Goal: Transaction & Acquisition: Obtain resource

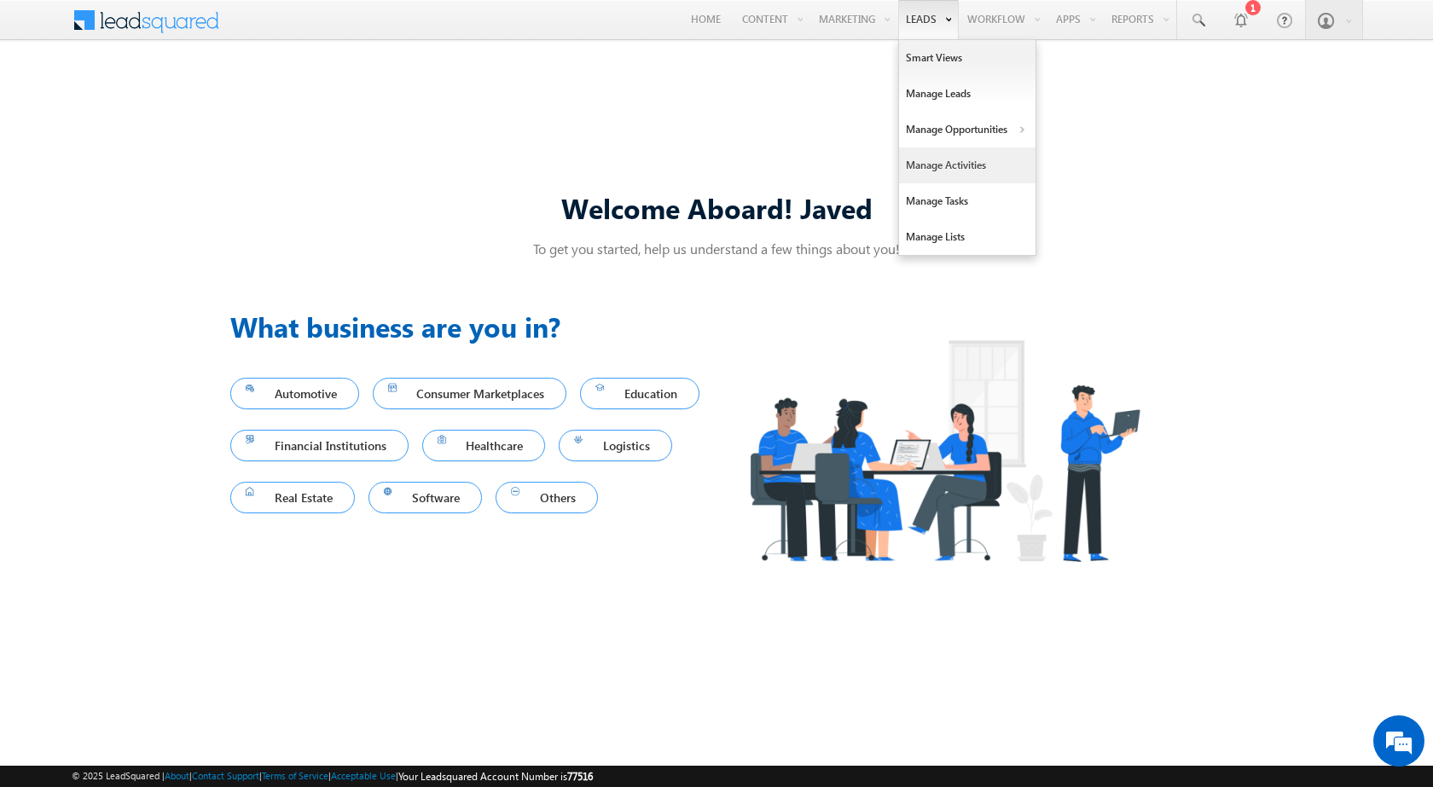
click at [956, 158] on link "Manage Activities" at bounding box center [967, 166] width 136 height 36
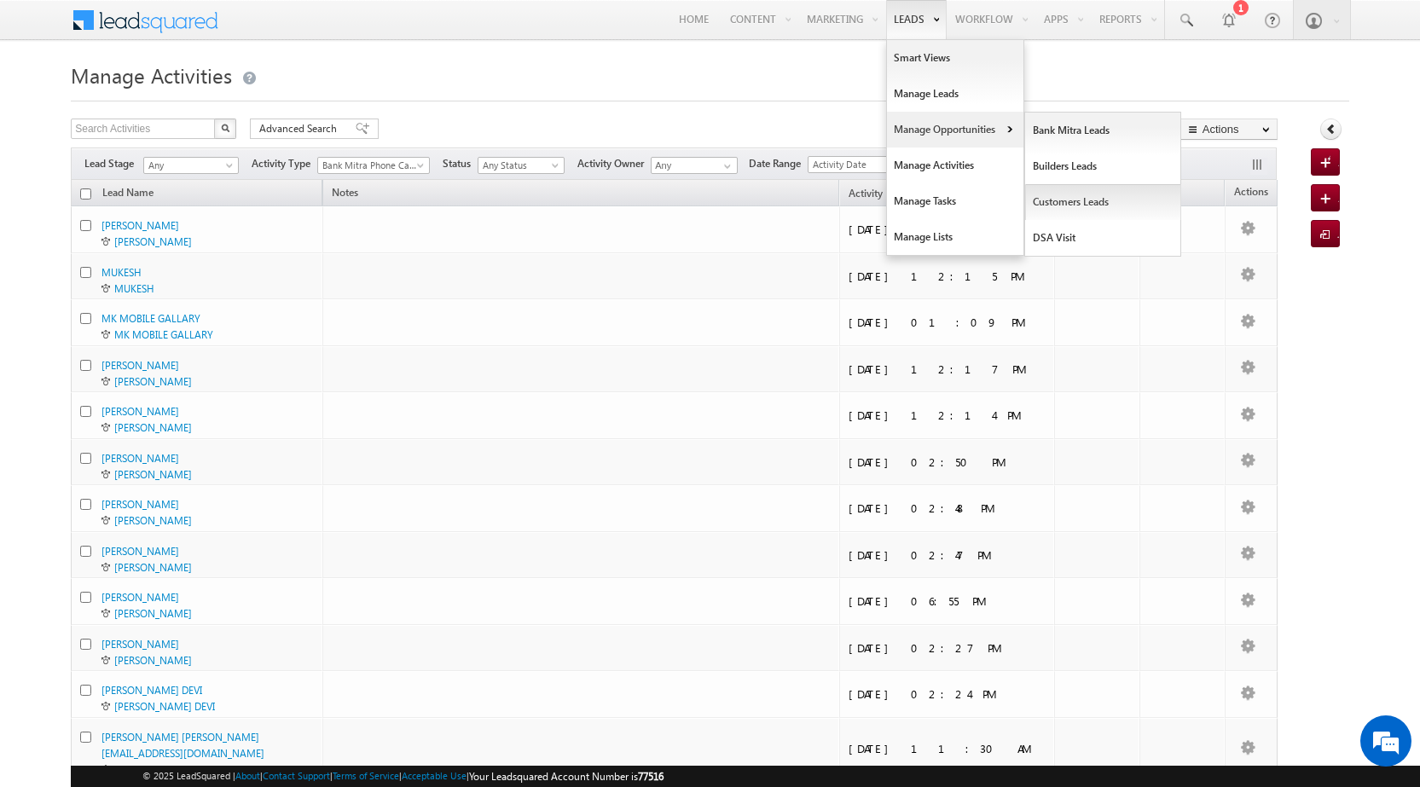
click at [1052, 195] on link "Customers Leads" at bounding box center [1103, 202] width 156 height 36
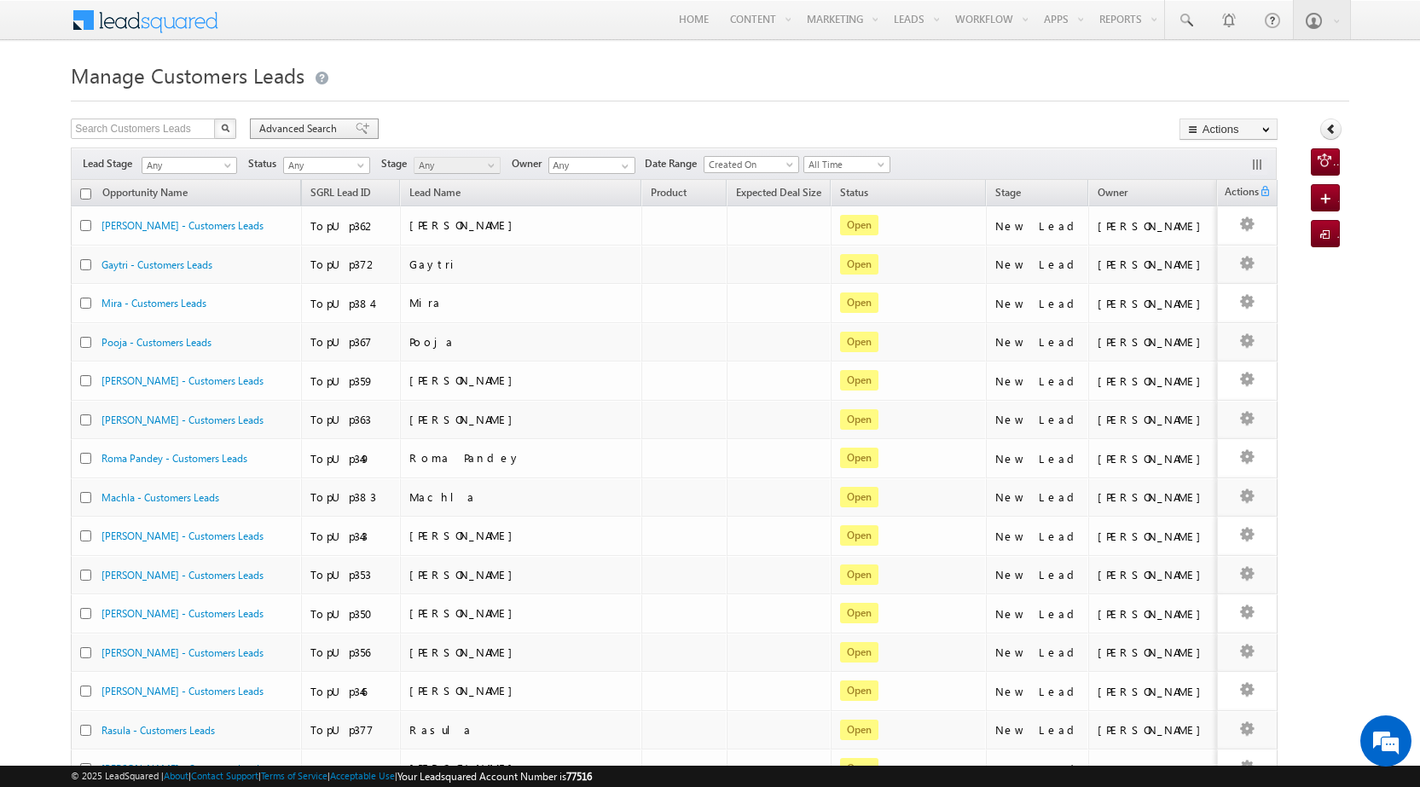
click at [320, 127] on span "Advanced Search" at bounding box center [300, 128] width 83 height 15
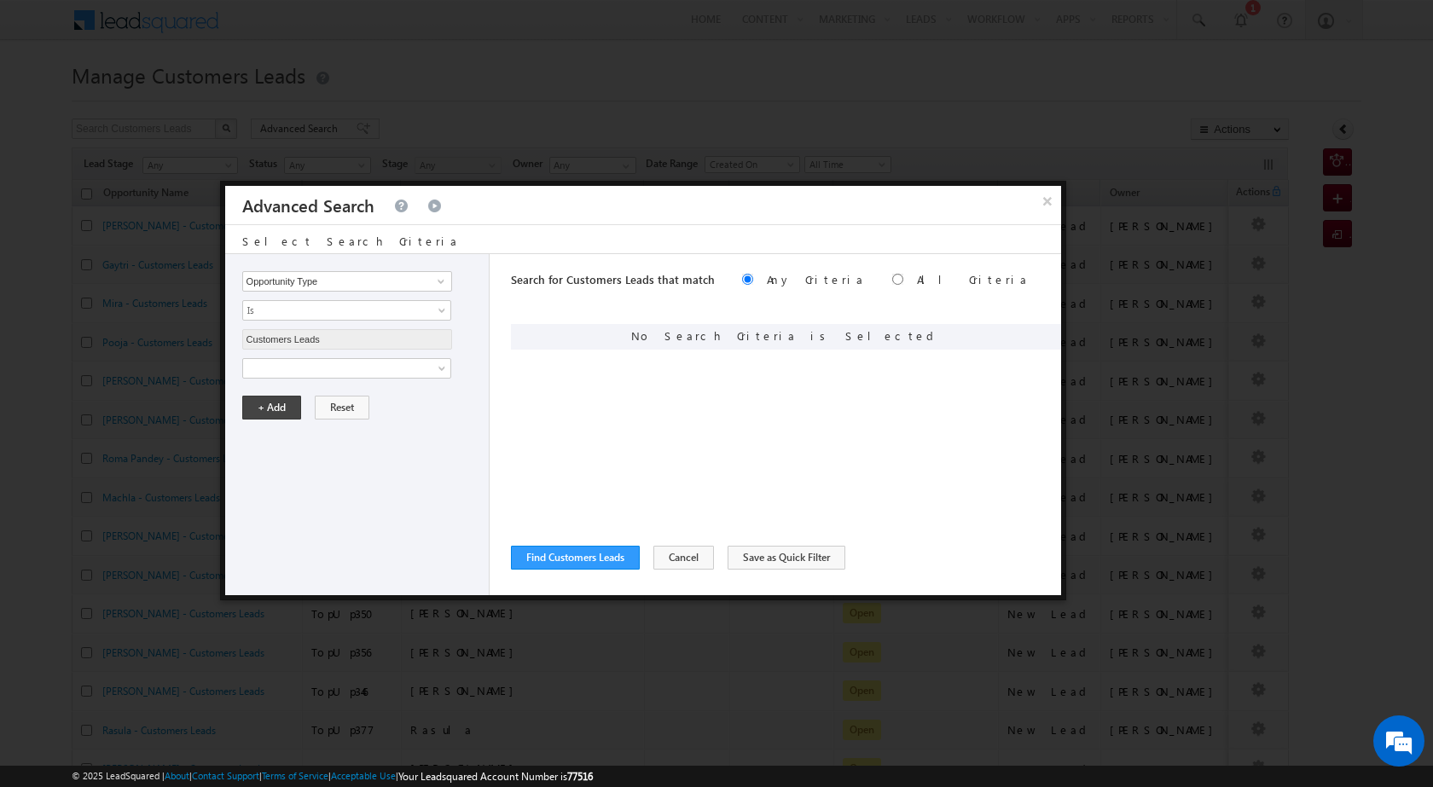
click at [653, 373] on div "Search for Customers Leads that match Any Criteria All Criteria Note that the c…" at bounding box center [786, 424] width 550 height 341
click at [775, 368] on div "Search for Customers Leads that match Any Criteria All Criteria Note that the c…" at bounding box center [786, 424] width 550 height 341
click at [637, 383] on div "Search for Customers Leads that match Any Criteria All Criteria Note that the c…" at bounding box center [786, 424] width 550 height 341
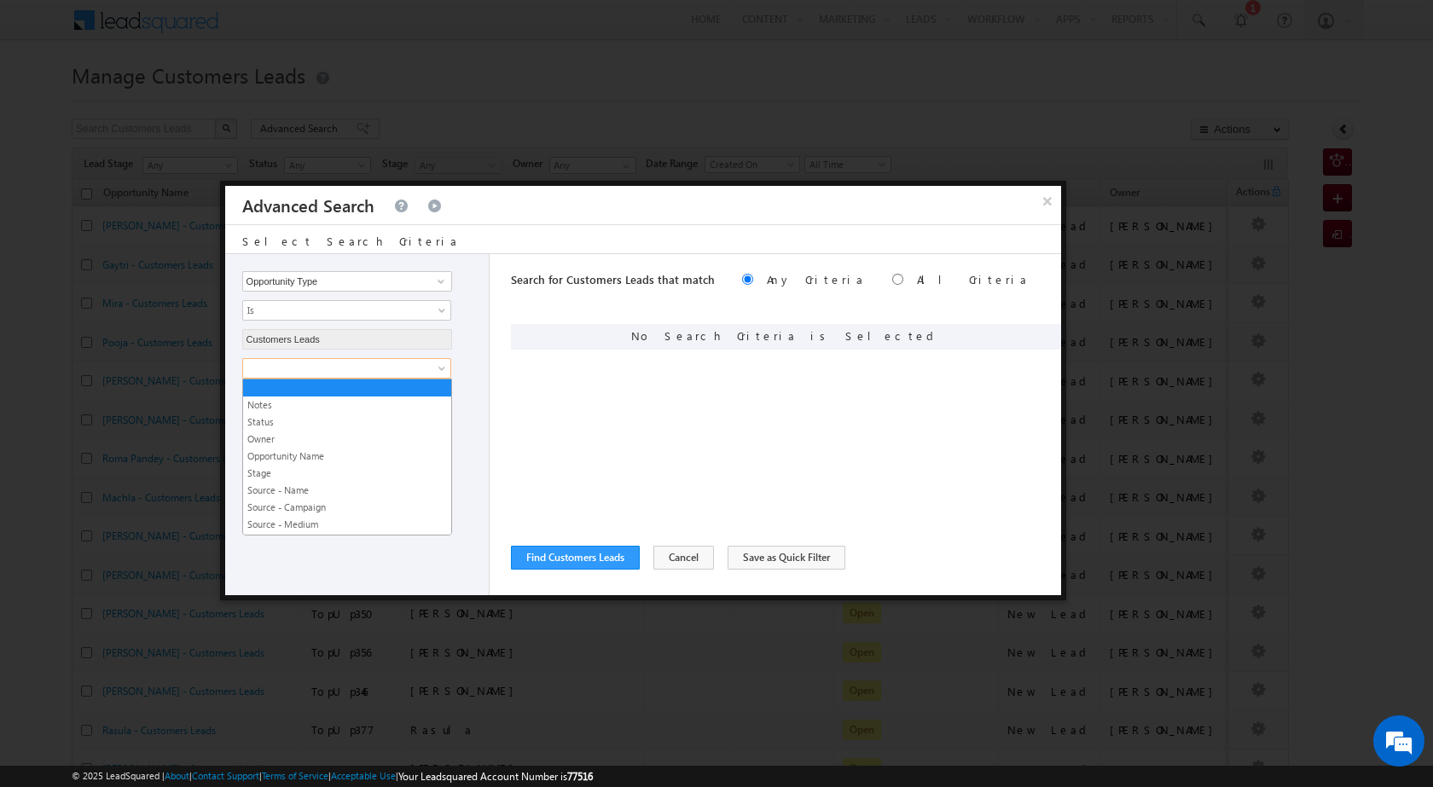
click at [318, 368] on span at bounding box center [335, 368] width 185 height 15
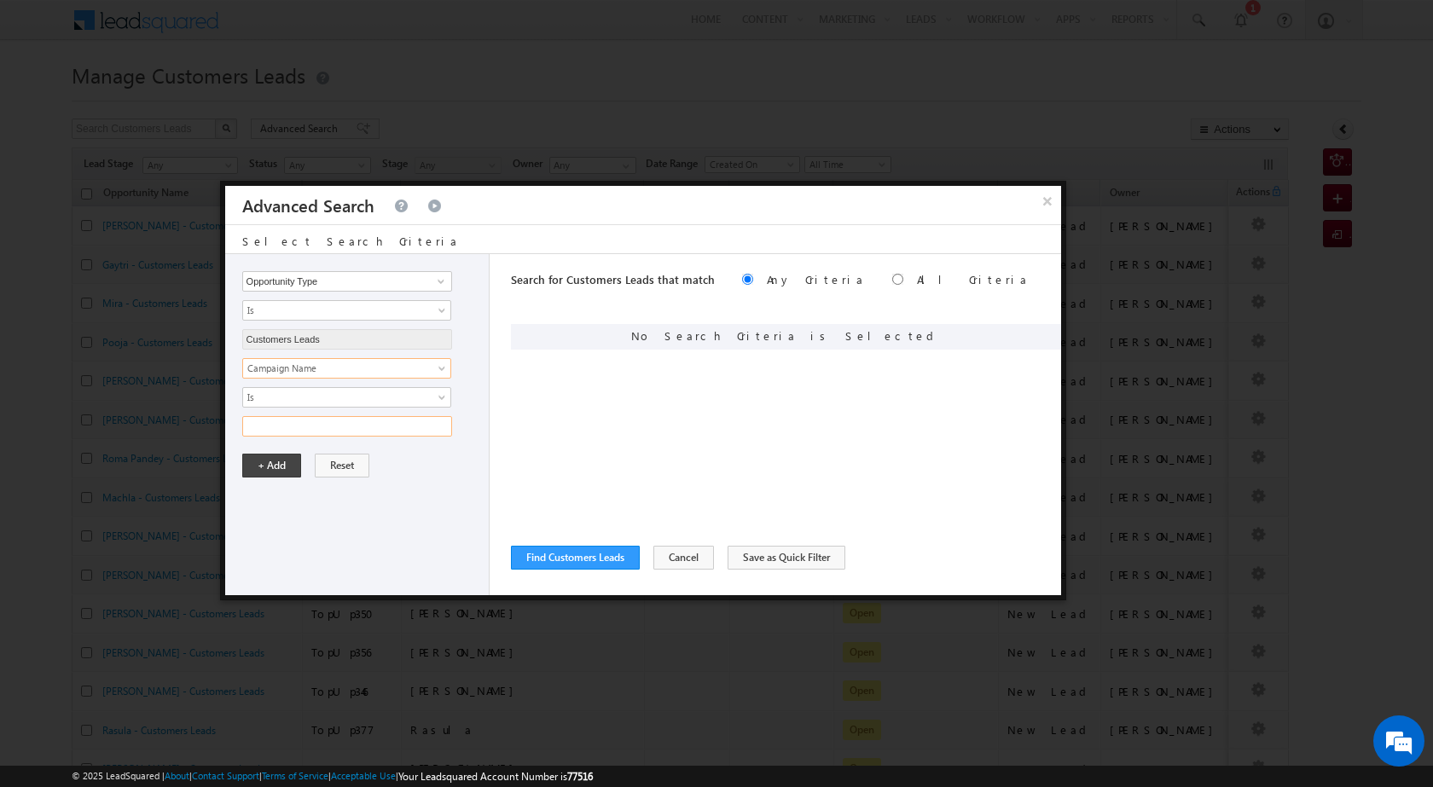
click at [304, 422] on input "text" at bounding box center [347, 426] width 210 height 20
paste input "NTB_PA_HL_FRESH_CL_CC_RCS1_25AUG25"
type input "NTB_PA_HL_FRESH_CL_CC_RCS1_25AUG25"
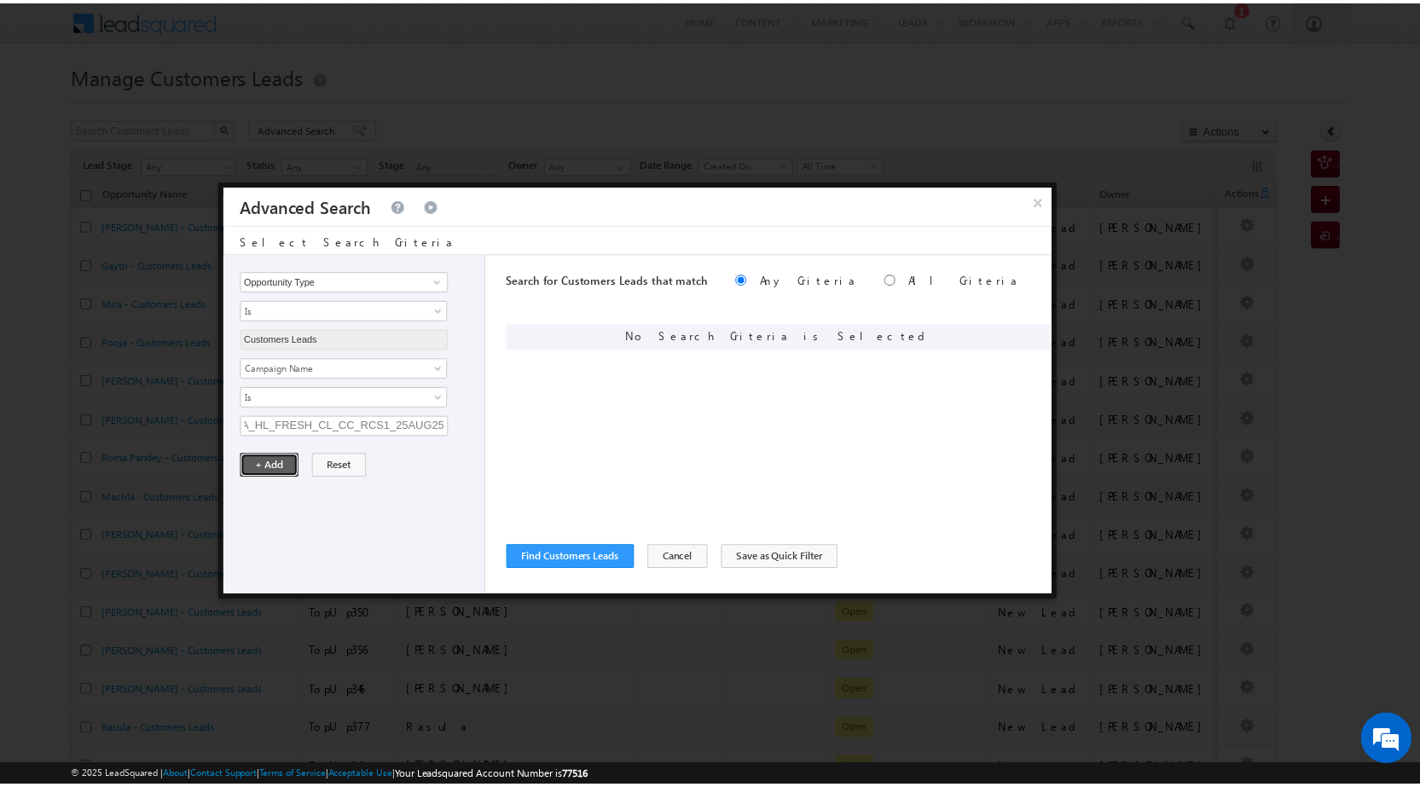
scroll to position [0, 0]
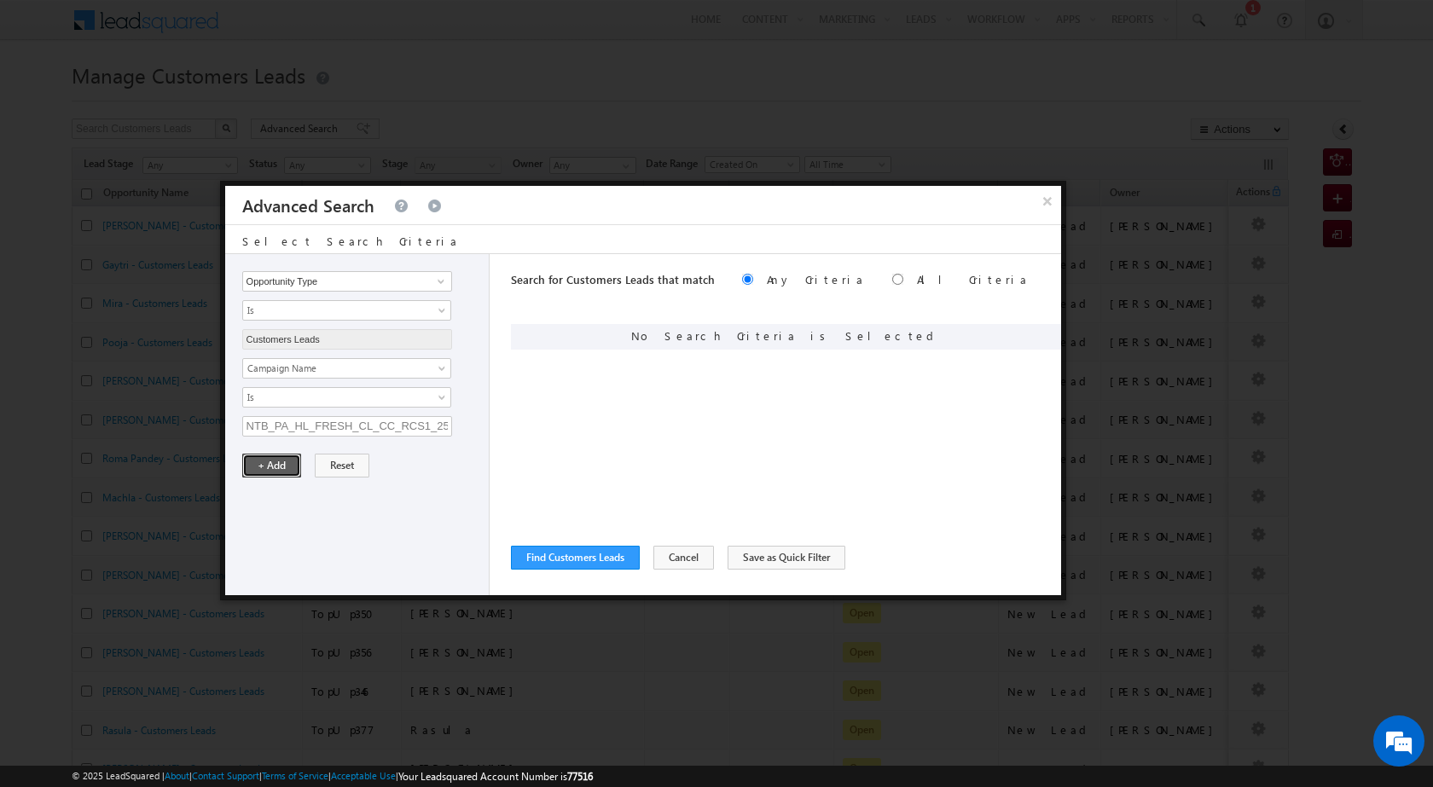
click at [265, 466] on button "+ Add" at bounding box center [271, 466] width 59 height 24
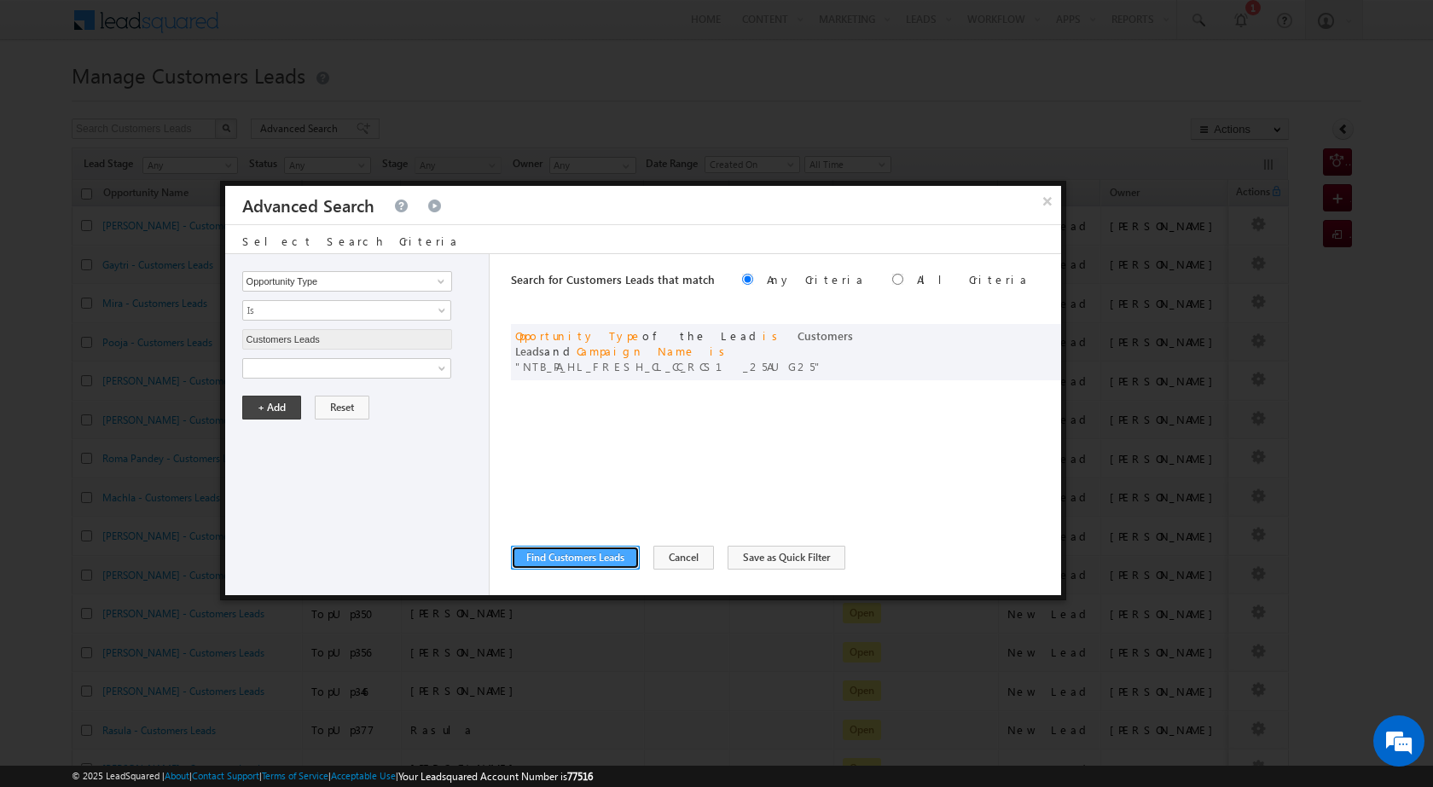
click at [607, 560] on button "Find Customers Leads" at bounding box center [575, 558] width 129 height 24
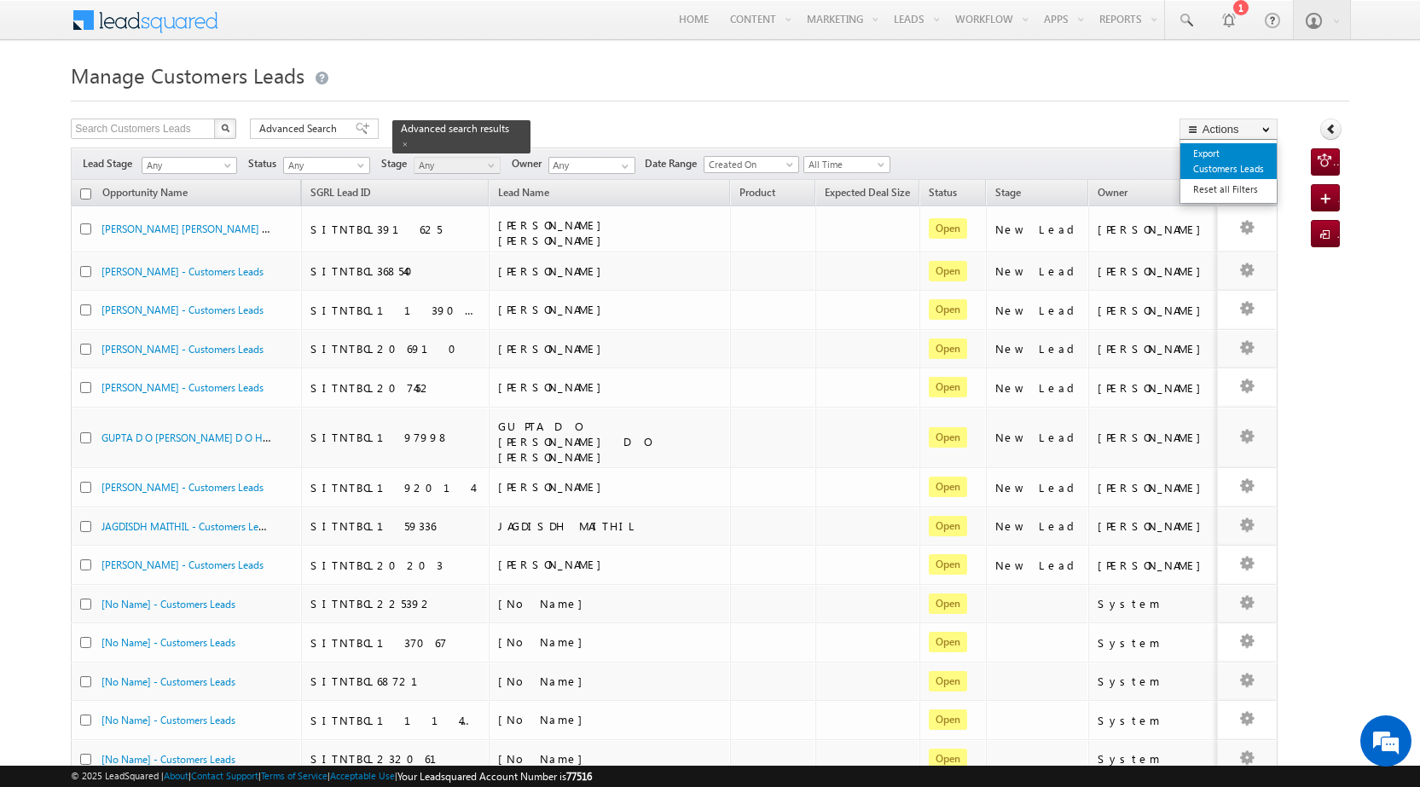
click at [1219, 164] on link "Export Customers Leads" at bounding box center [1229, 161] width 96 height 36
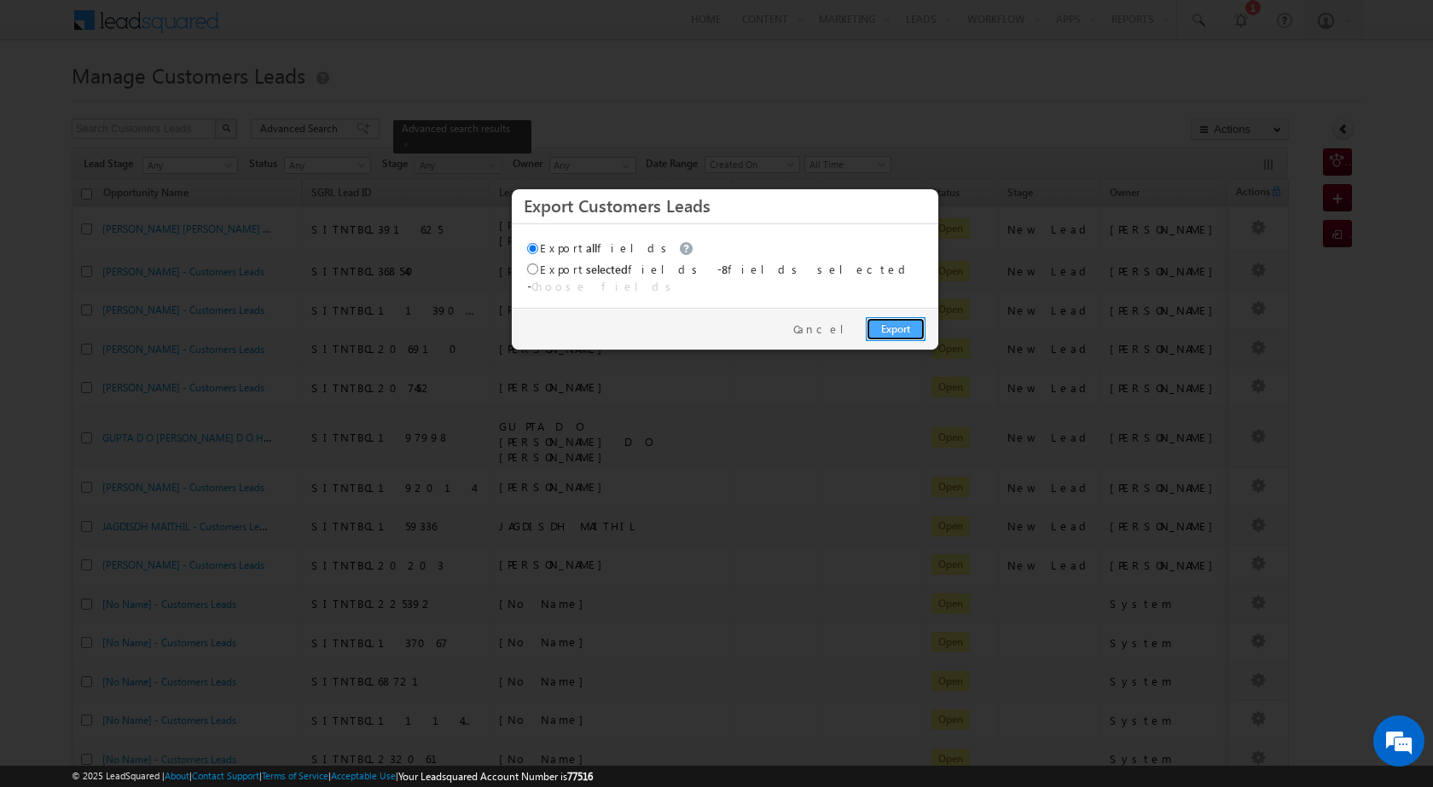
click at [874, 318] on link "Export" at bounding box center [896, 329] width 60 height 24
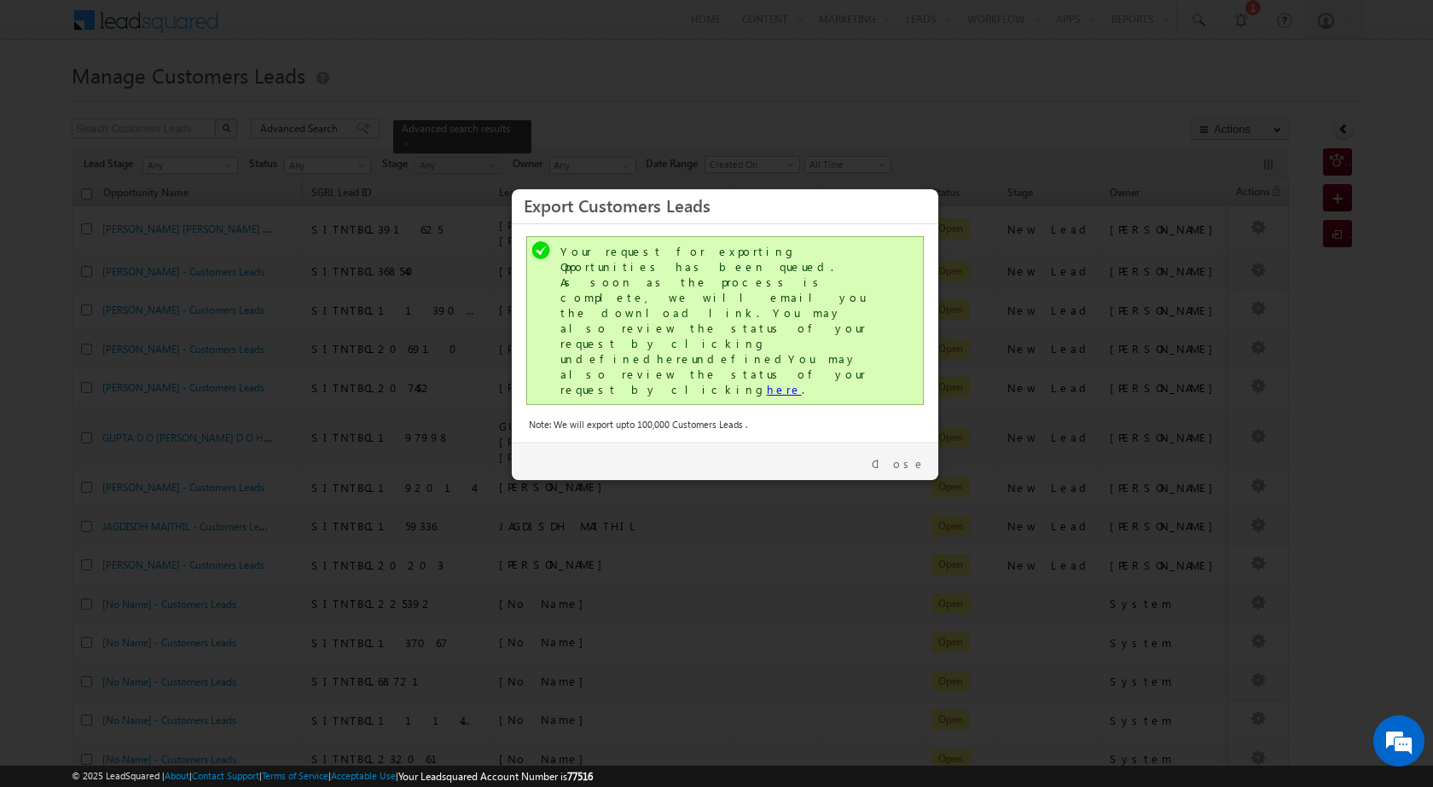
click at [767, 382] on link "here" at bounding box center [784, 389] width 35 height 15
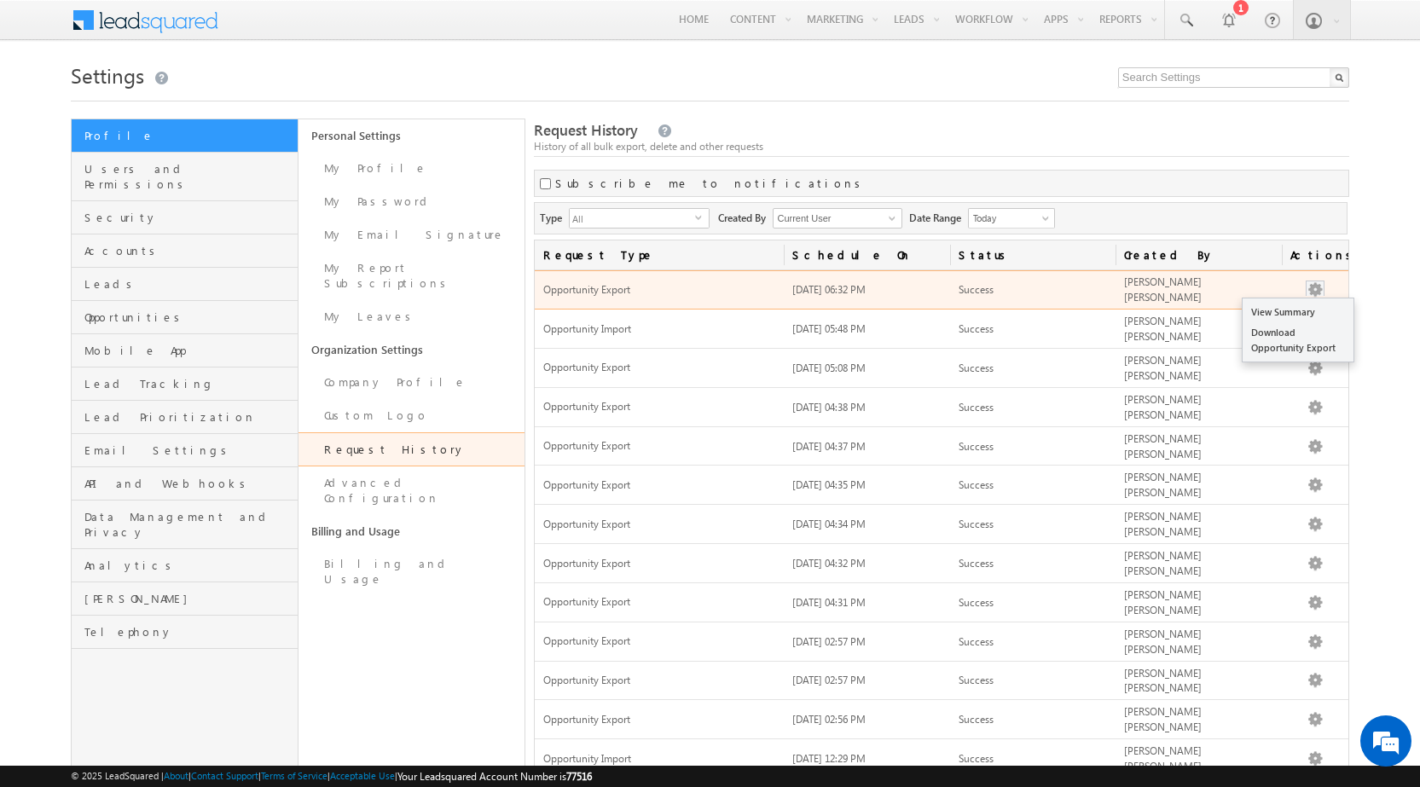
click at [1315, 286] on button "button" at bounding box center [1315, 290] width 17 height 17
click at [1261, 338] on link "Download Opportunity Export" at bounding box center [1298, 340] width 111 height 36
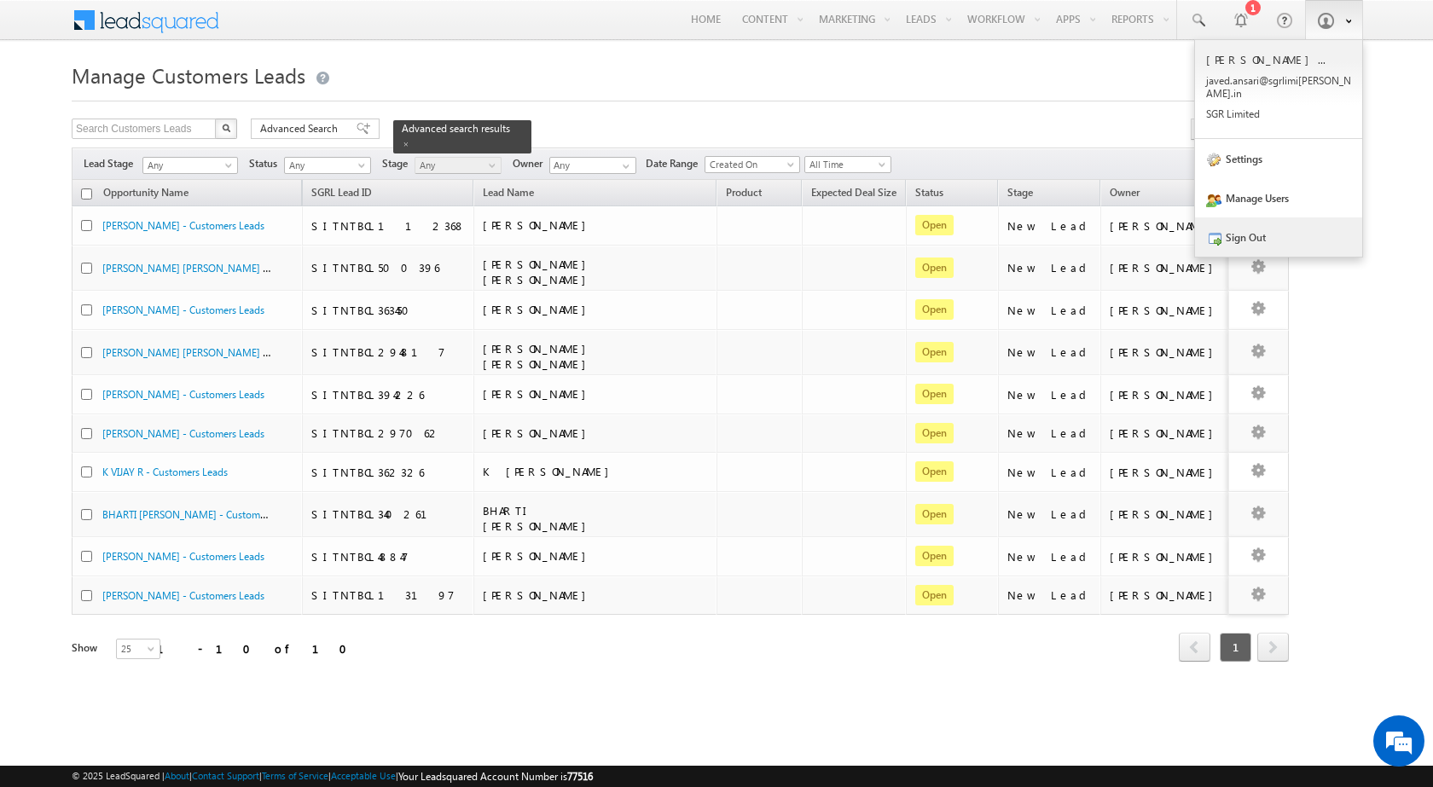
click at [1252, 228] on link "Sign Out" at bounding box center [1278, 237] width 167 height 39
